Goal: Information Seeking & Learning: Find specific fact

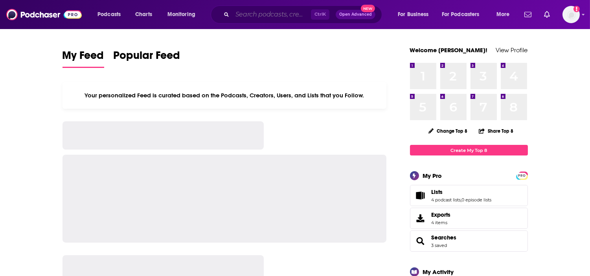
click at [292, 16] on input "Search podcasts, credits, & more..." at bounding box center [271, 14] width 79 height 13
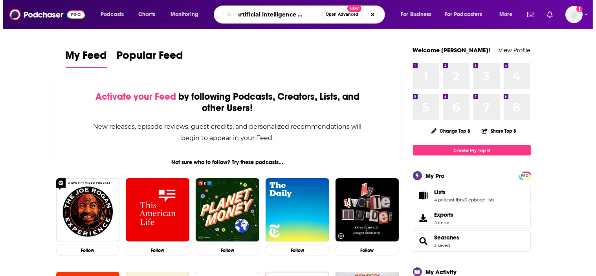
scroll to position [0, 16]
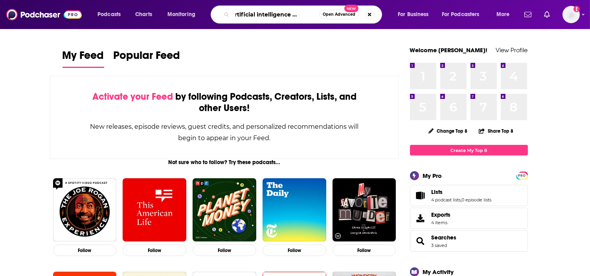
type input "the artificial intelligence podcast"
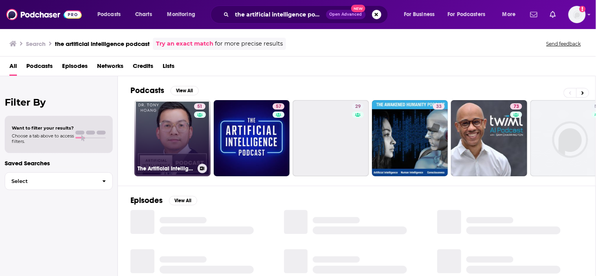
click at [159, 131] on link "51 The Artificial Intelligence Podcast" at bounding box center [172, 138] width 76 height 76
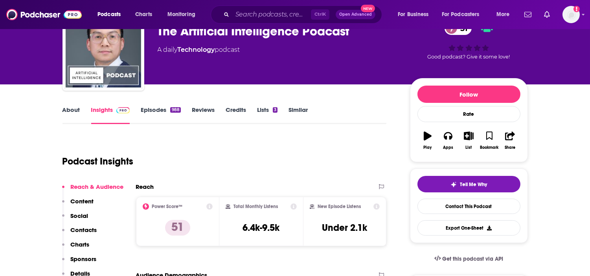
scroll to position [87, 0]
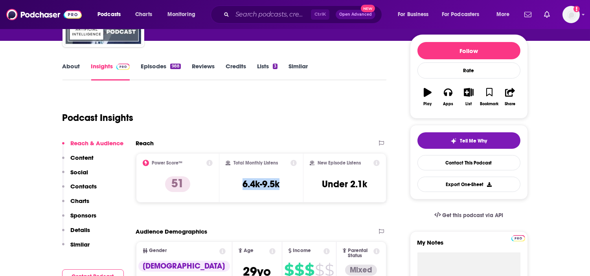
drag, startPoint x: 270, startPoint y: 185, endPoint x: 239, endPoint y: 177, distance: 32.0
click at [239, 177] on div "Total Monthly Listens 6.4k-9.5k" at bounding box center [261, 178] width 71 height 36
copy h3 "6.4k-9.5k"
